Goal: Information Seeking & Learning: Learn about a topic

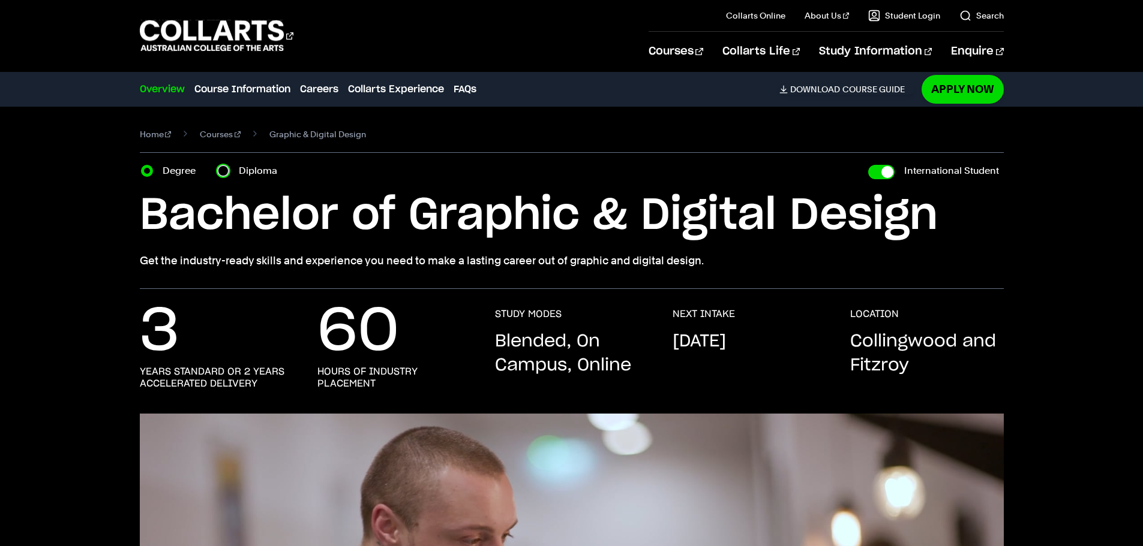
click at [219, 167] on input "Diploma" at bounding box center [223, 171] width 12 height 12
radio input "true"
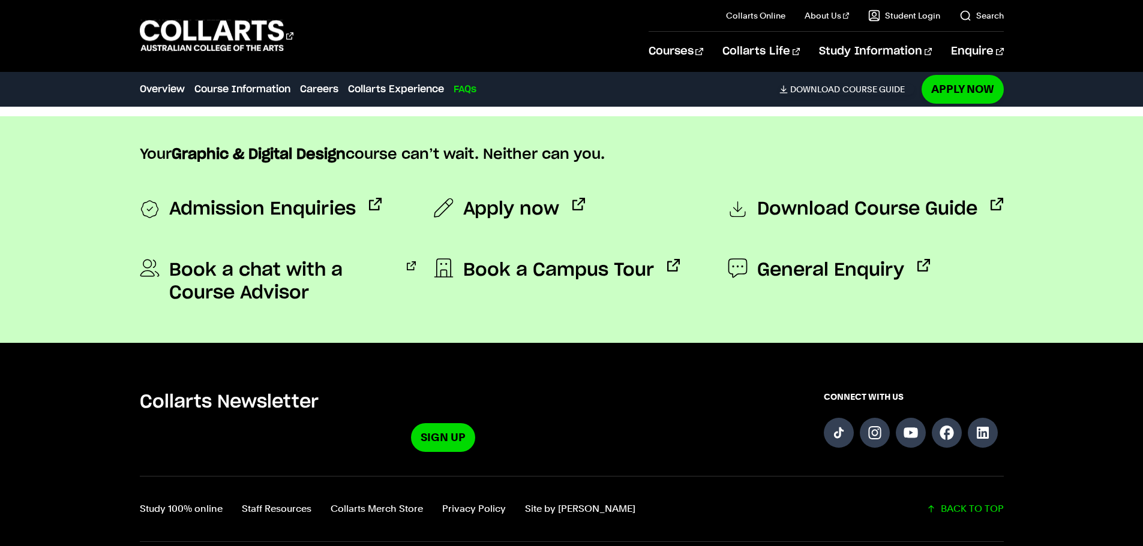
scroll to position [4413, 0]
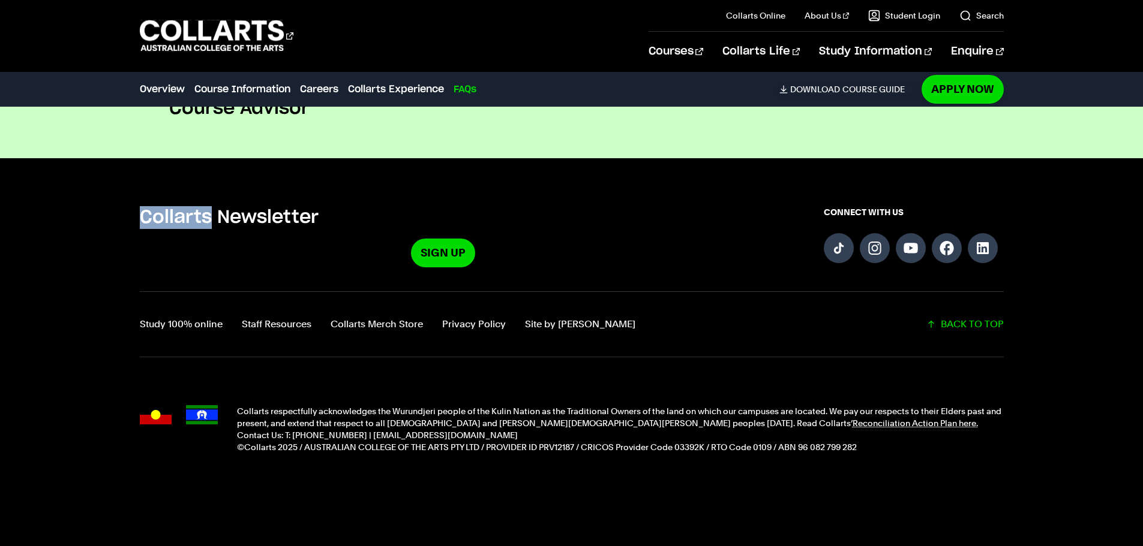
drag, startPoint x: 140, startPoint y: 212, endPoint x: 214, endPoint y: 214, distance: 73.2
click at [214, 214] on h5 "Collarts Newsletter" at bounding box center [443, 217] width 607 height 23
drag, startPoint x: 298, startPoint y: 47, endPoint x: 151, endPoint y: 46, distance: 147.0
click at [160, 51] on div "Courses" at bounding box center [385, 36] width 491 height 34
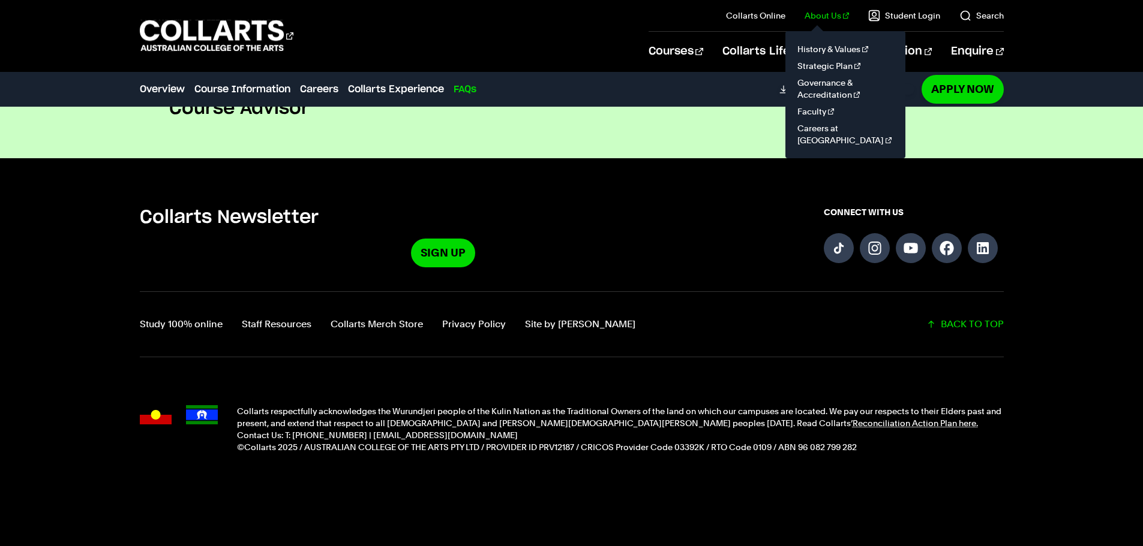
click at [831, 16] on link "About Us" at bounding box center [826, 16] width 44 height 12
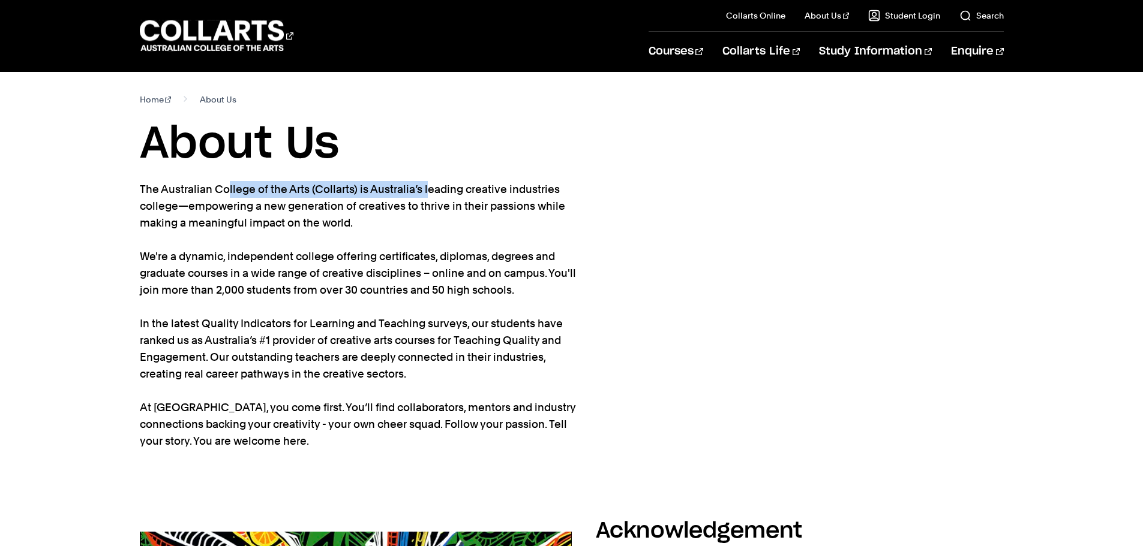
drag, startPoint x: 137, startPoint y: 189, endPoint x: 355, endPoint y: 191, distance: 217.8
click at [355, 191] on div "Home About Us About Us The Australian College of the Arts (Collarts) is Austral…" at bounding box center [572, 287] width 1058 height 431
copy p "The Australian College of the Arts (Collarts)"
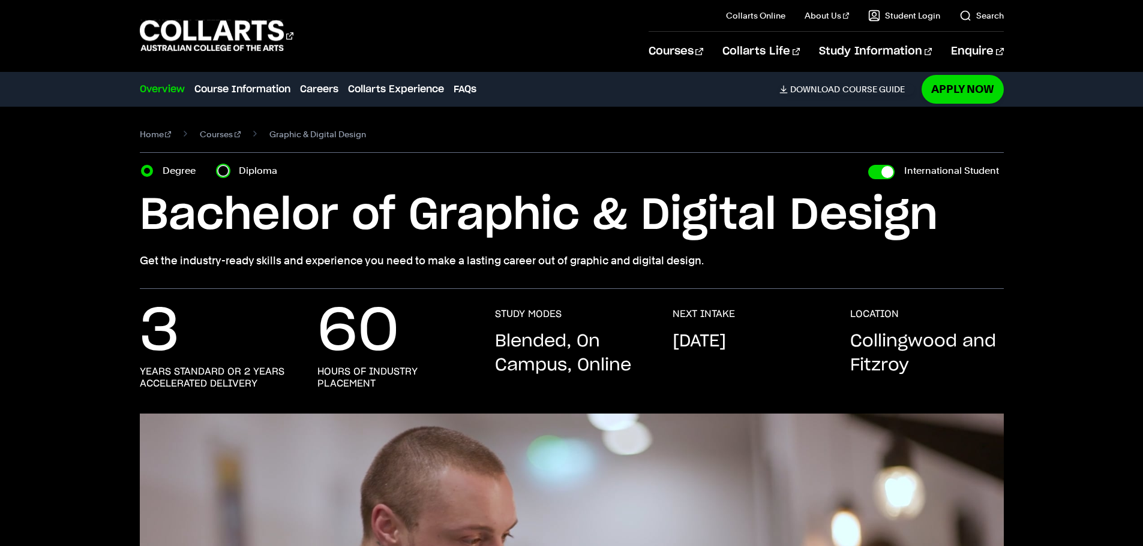
click at [224, 170] on input "Diploma" at bounding box center [223, 171] width 12 height 12
radio input "true"
